Goal: Task Accomplishment & Management: Use online tool/utility

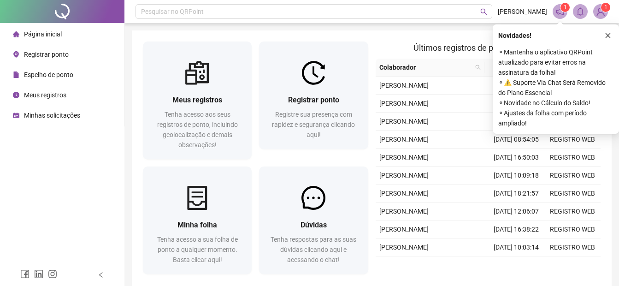
click at [46, 53] on span "Registrar ponto" at bounding box center [46, 54] width 45 height 7
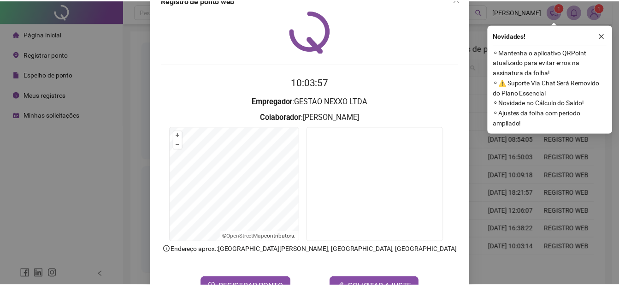
scroll to position [46, 0]
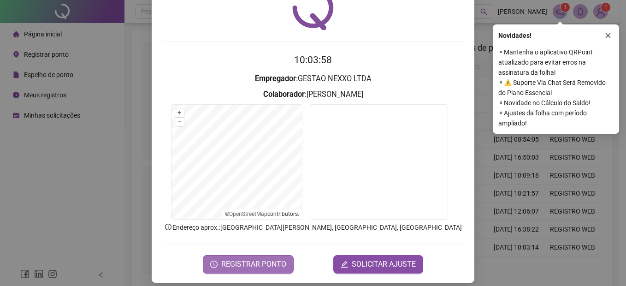
click at [267, 263] on span "REGISTRAR PONTO" at bounding box center [253, 264] width 65 height 11
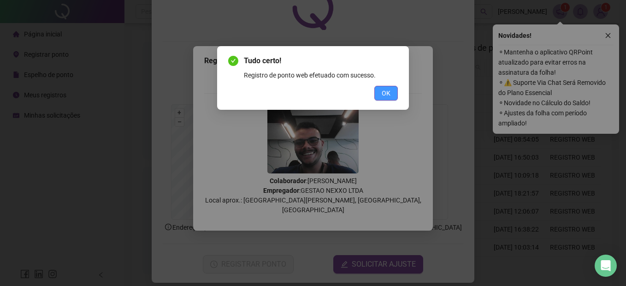
click at [384, 88] on button "OK" at bounding box center [386, 93] width 24 height 15
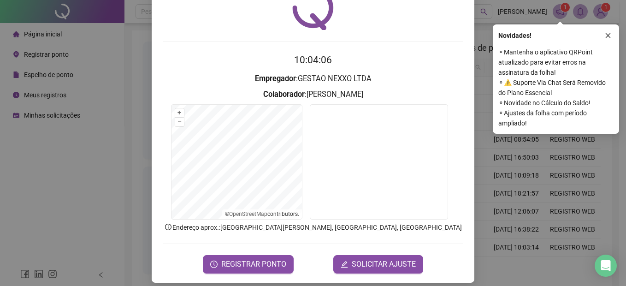
click at [610, 33] on icon "close" at bounding box center [608, 35] width 6 height 6
click at [602, 38] on div "Registro de ponto web 10:04:06 Empregador : GESTAO NEXXO LTDA Colaborador : [PE…" at bounding box center [313, 143] width 626 height 286
click at [608, 34] on div "Meus registros Tenha acesso aos seus registros de ponto, incluindo geolocalizaç…" at bounding box center [372, 159] width 480 height 258
